Goal: Task Accomplishment & Management: Complete application form

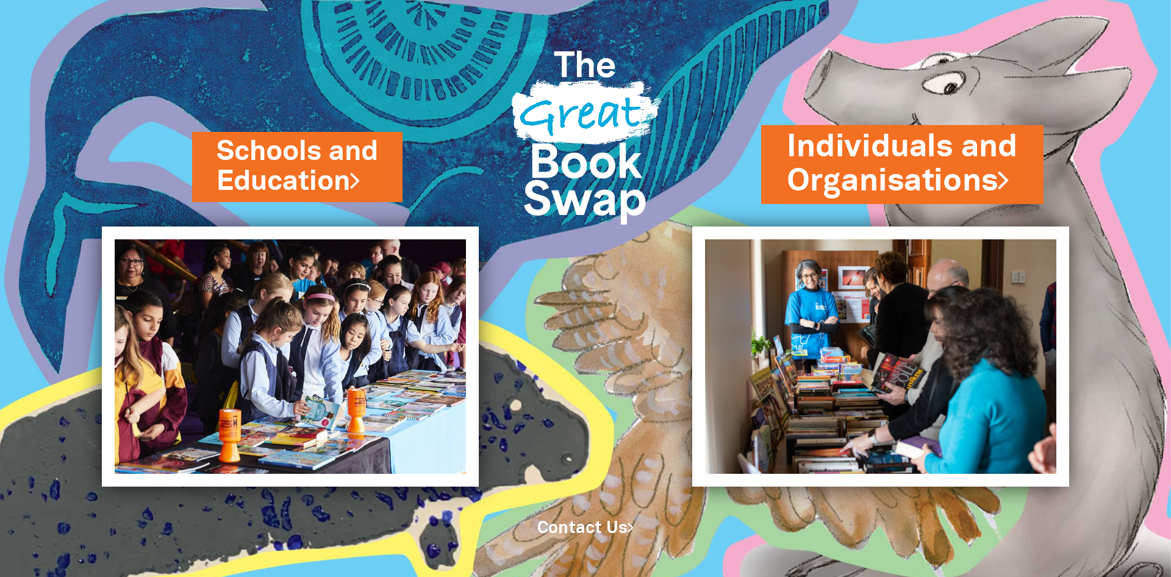
click at [969, 174] on link "Individuals and Organisations" at bounding box center [902, 164] width 231 height 77
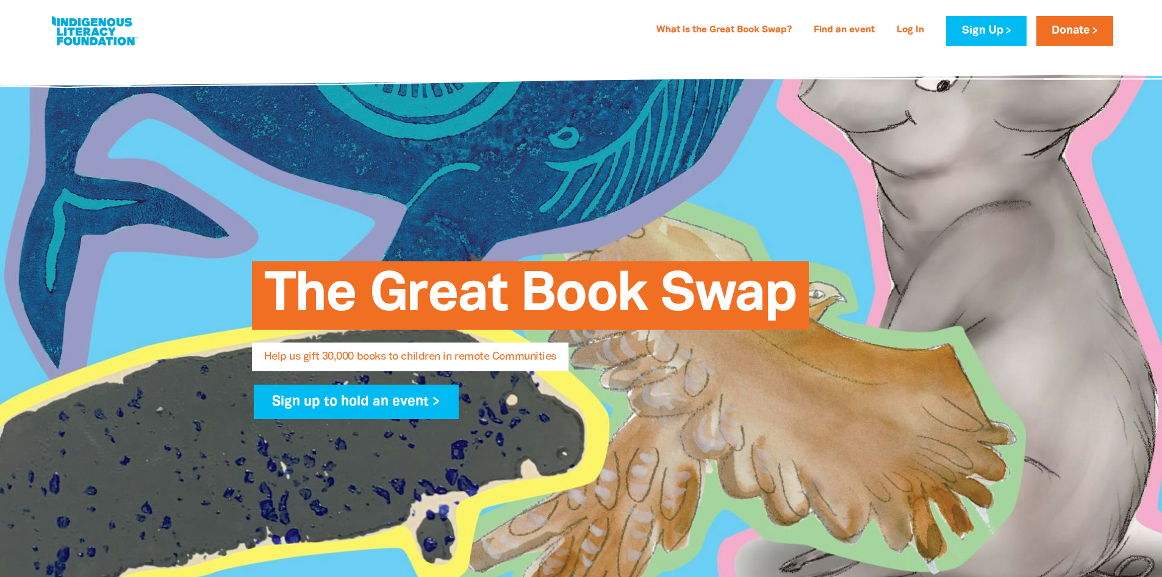
select select "AU"
click at [911, 33] on link "Log In" at bounding box center [911, 31] width 42 height 20
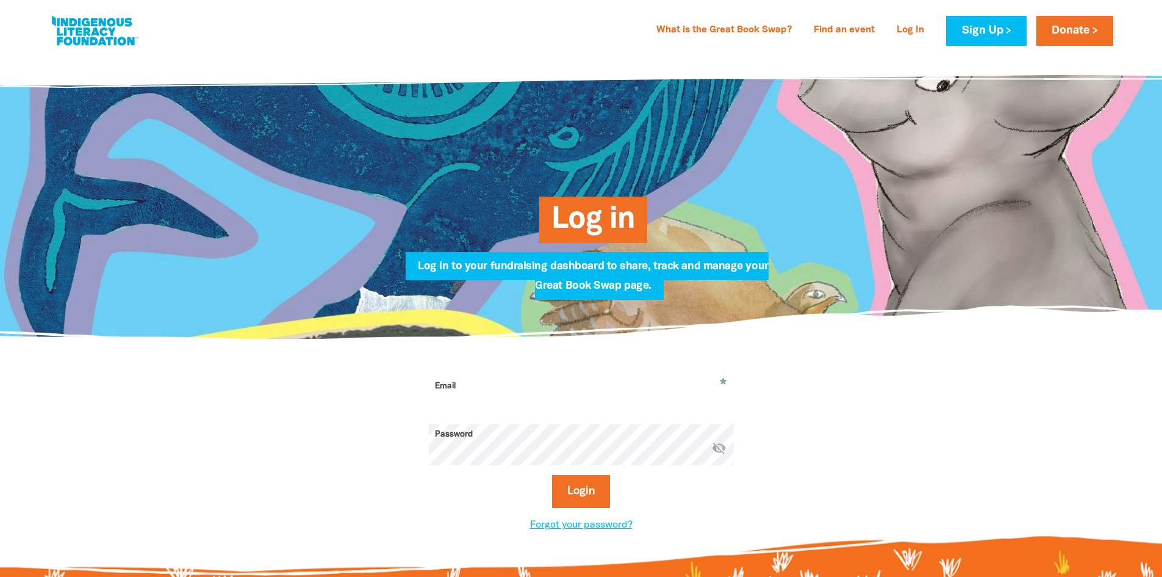
click at [513, 386] on input "Email" at bounding box center [581, 395] width 305 height 38
type input "[EMAIL_ADDRESS][DOMAIN_NAME]"
click at [723, 451] on icon "visibility_off" at bounding box center [719, 447] width 15 height 15
click at [591, 496] on button "Login" at bounding box center [581, 491] width 58 height 33
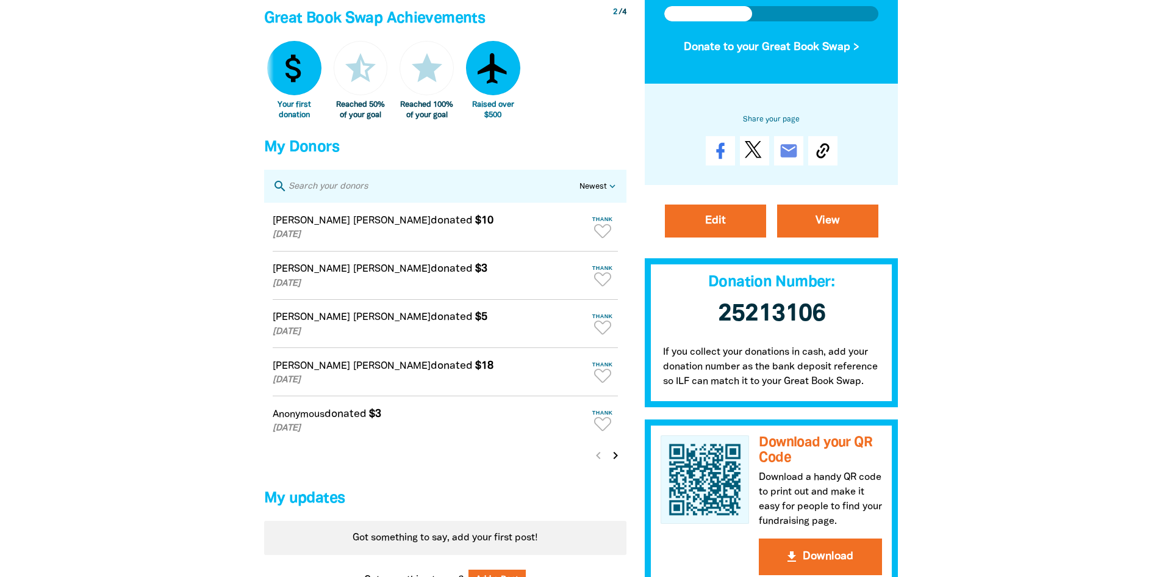
scroll to position [610, 0]
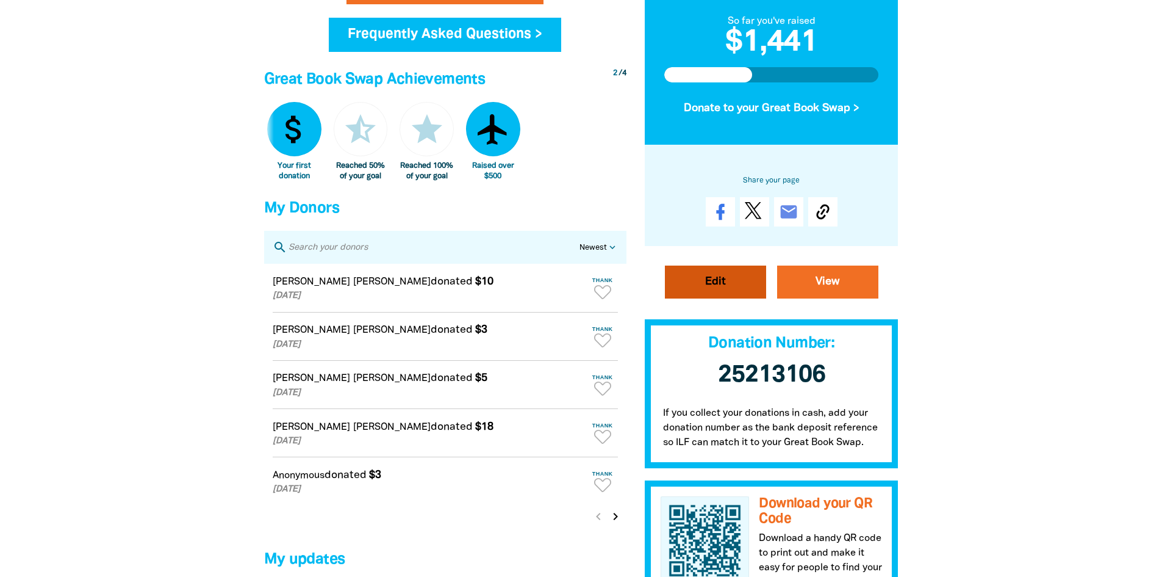
click at [706, 292] on link "Edit" at bounding box center [715, 281] width 101 height 33
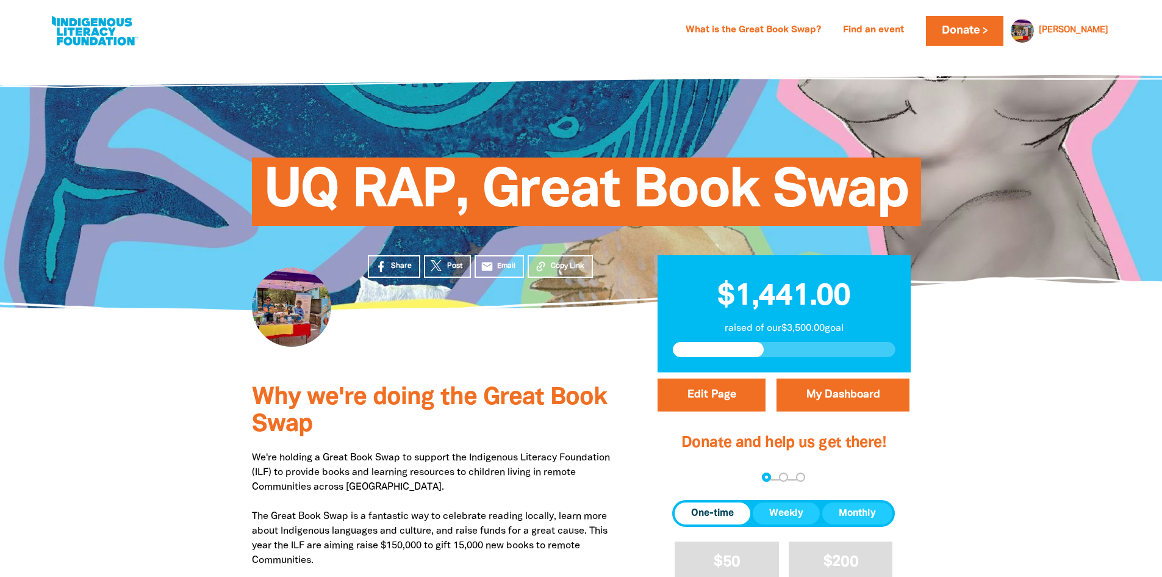
select select "Yes"
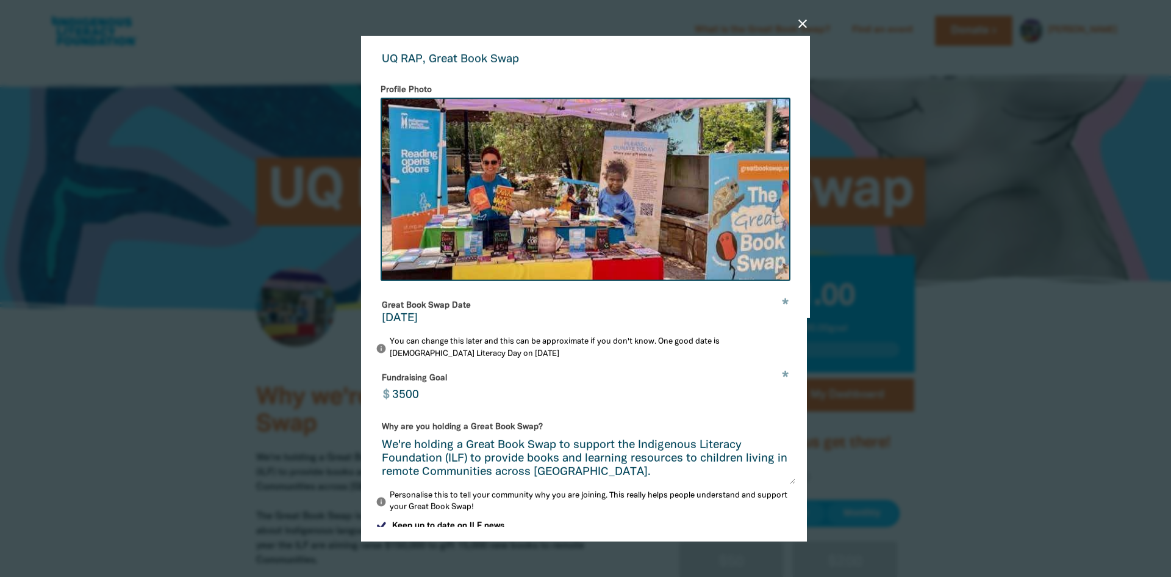
scroll to position [244, 0]
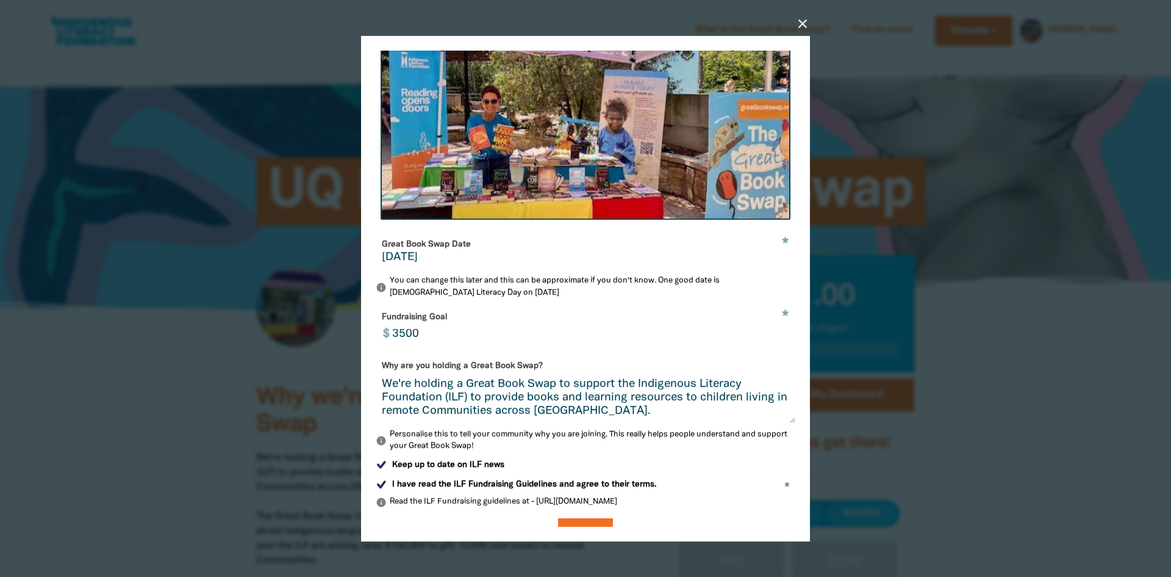
click at [398, 262] on input "[DATE]" at bounding box center [586, 257] width 408 height 11
click at [411, 263] on input "[DATE]" at bounding box center [586, 257] width 408 height 11
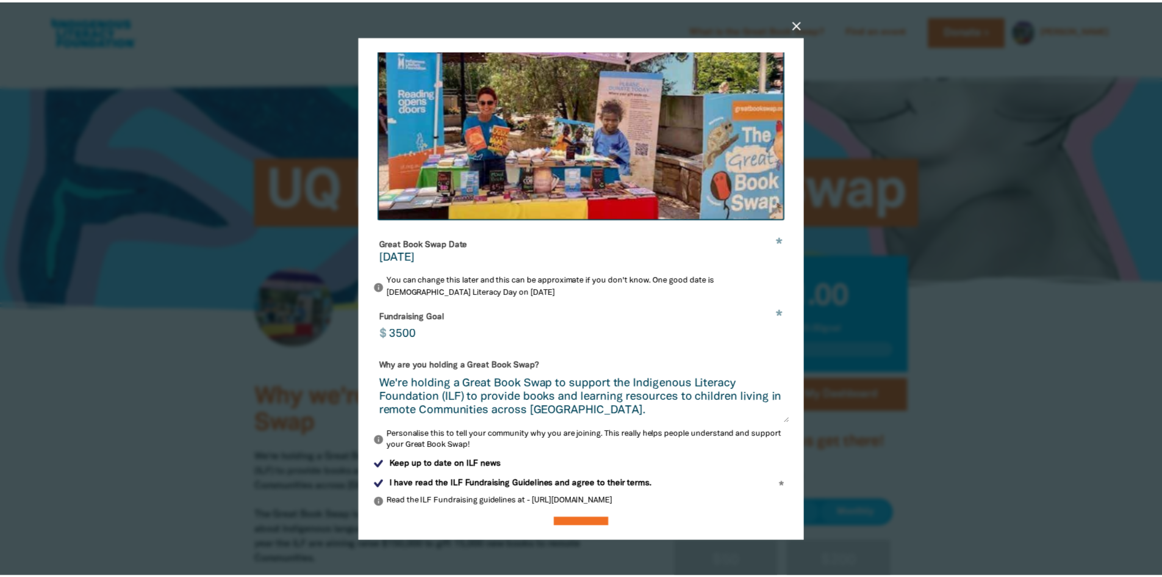
scroll to position [277, 0]
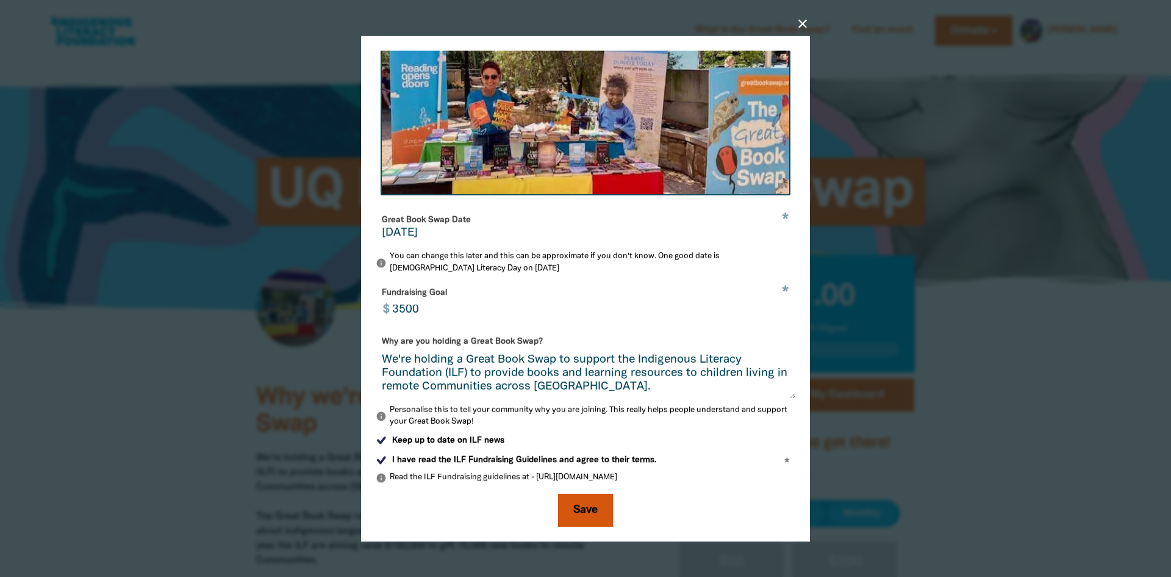
type input "[DATE]"
click at [578, 506] on button "Save" at bounding box center [585, 509] width 55 height 33
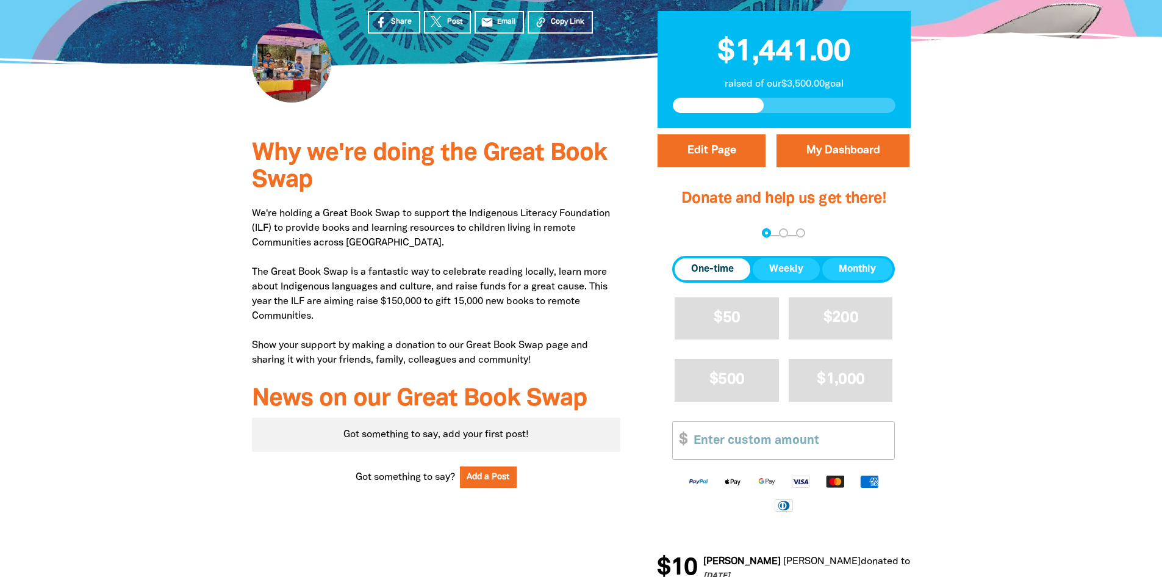
scroll to position [122, 0]
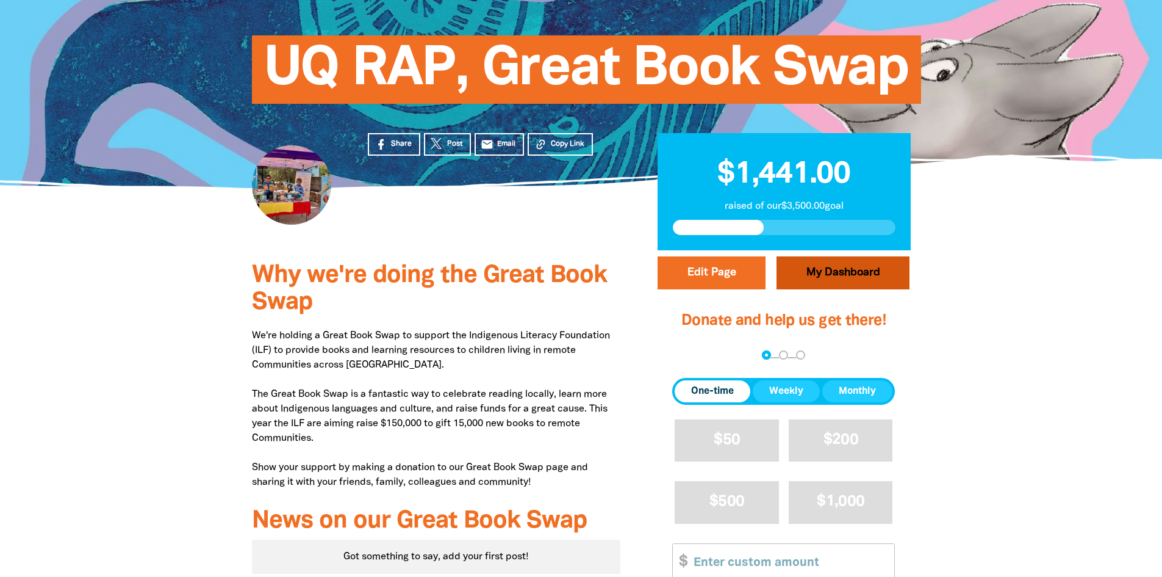
click at [829, 279] on link "My Dashboard" at bounding box center [843, 272] width 133 height 33
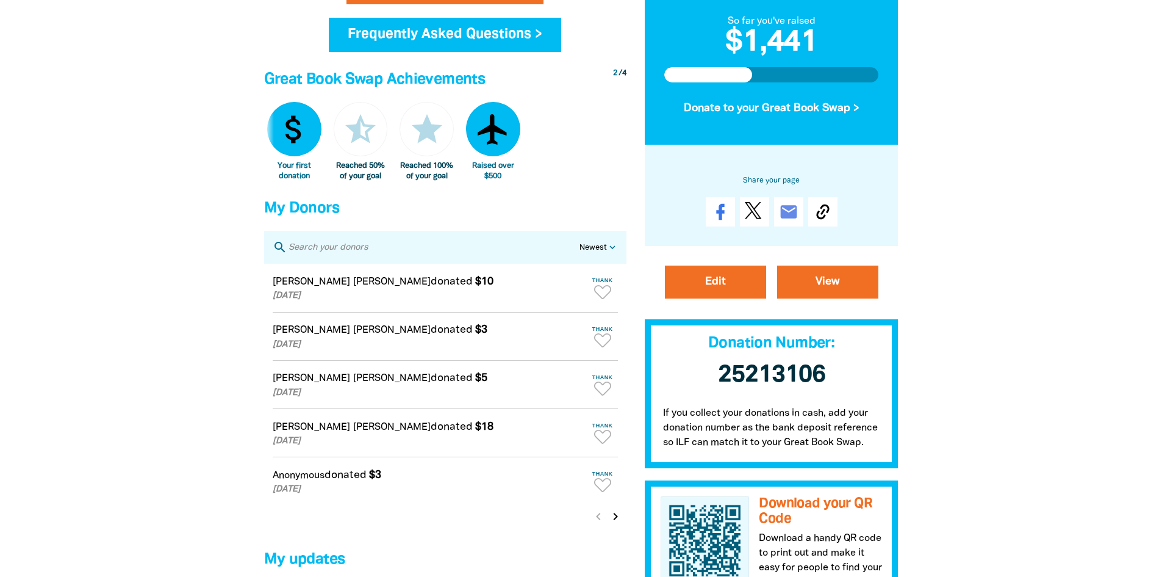
scroll to position [854, 0]
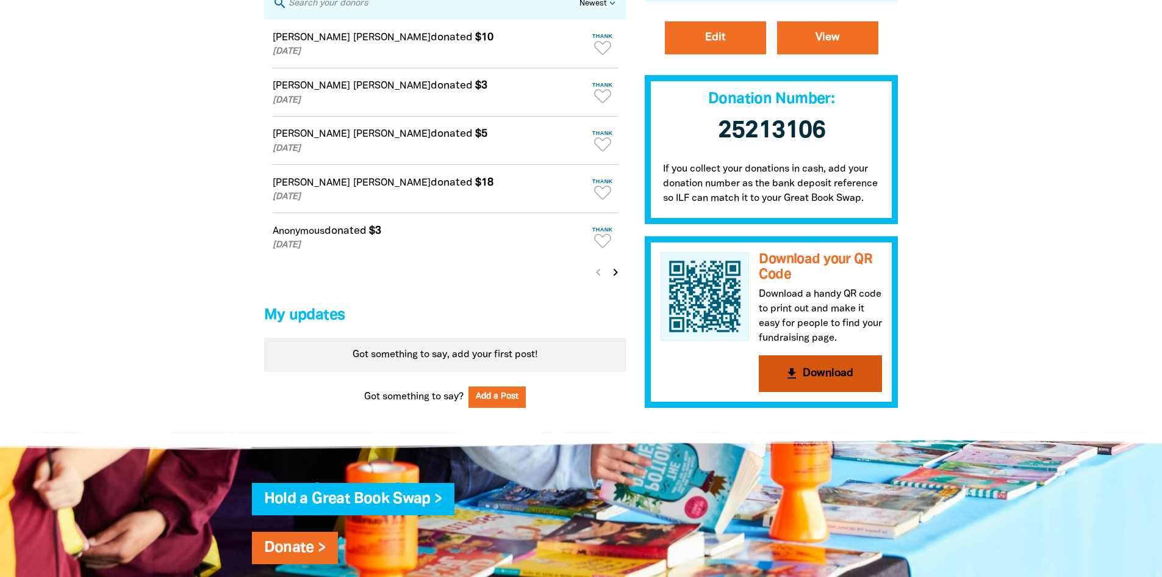
click at [828, 388] on button "get_app Download" at bounding box center [820, 373] width 123 height 37
